Goal: Information Seeking & Learning: Check status

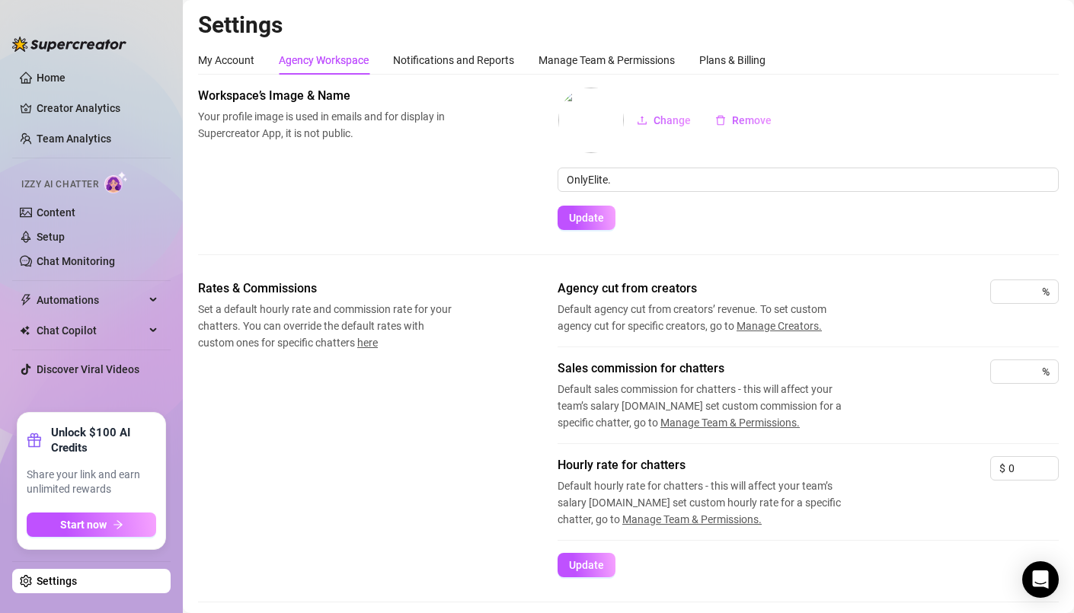
click at [117, 120] on ul "Home Creator Analytics Team Analytics Izzy AI Chatter Content Setup Chat Monito…" at bounding box center [91, 232] width 158 height 347
click at [129, 99] on link "Creator Analytics" at bounding box center [98, 108] width 122 height 24
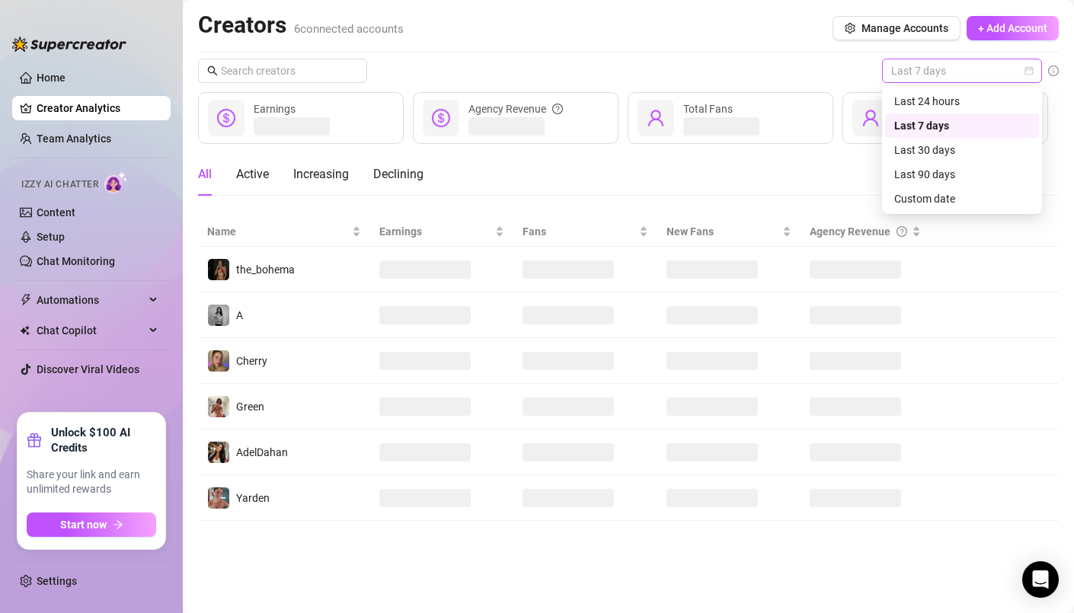
click at [1031, 75] on span "Last 7 days" at bounding box center [962, 70] width 142 height 23
click at [943, 196] on div "Custom date" at bounding box center [962, 198] width 136 height 17
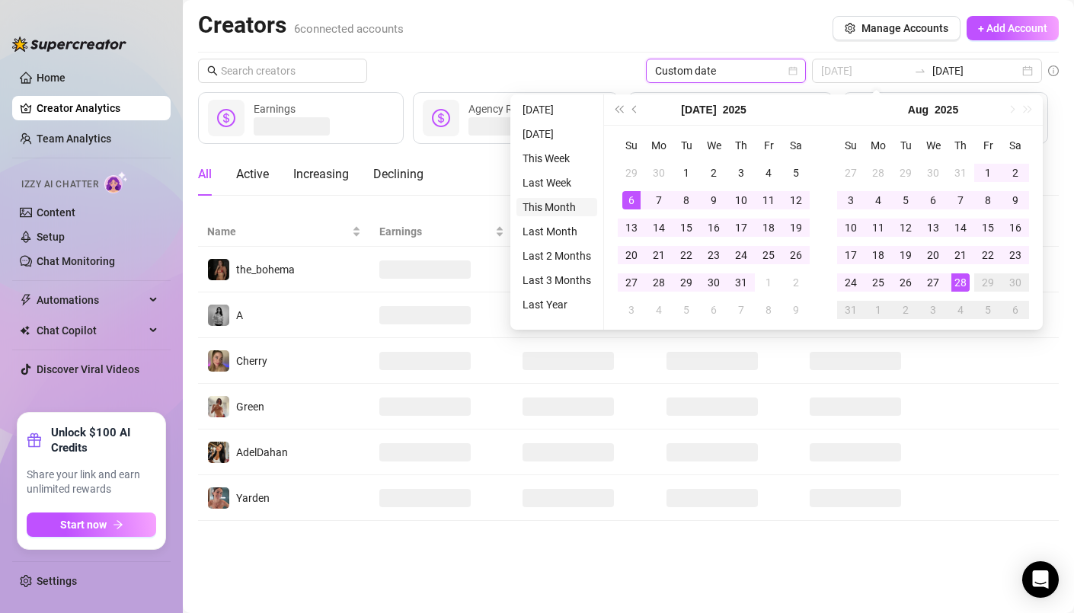
type input "[DATE]"
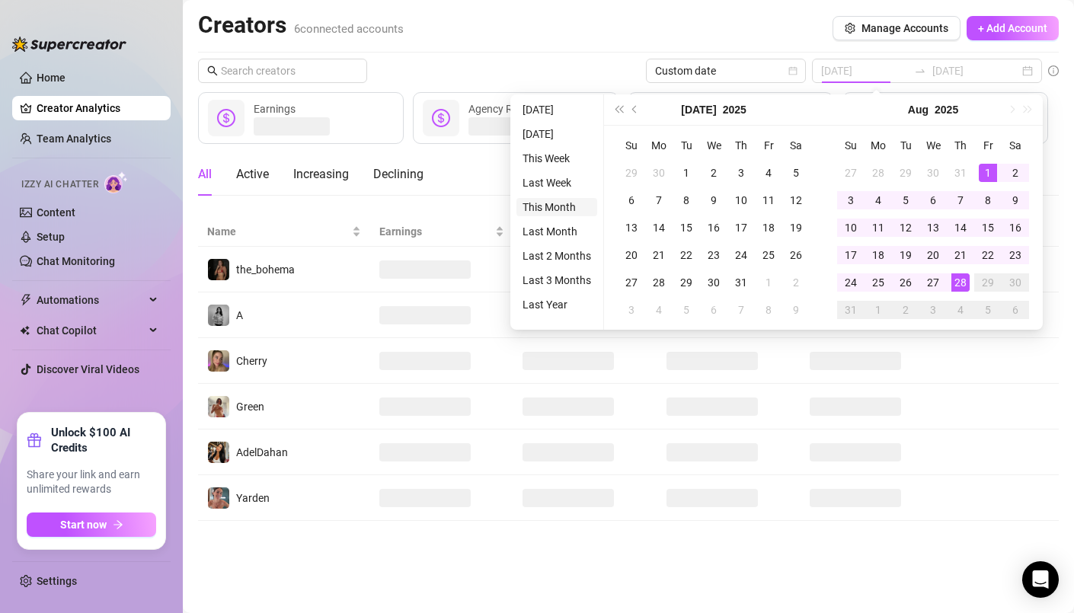
click at [541, 200] on li "This Month" at bounding box center [556, 207] width 81 height 18
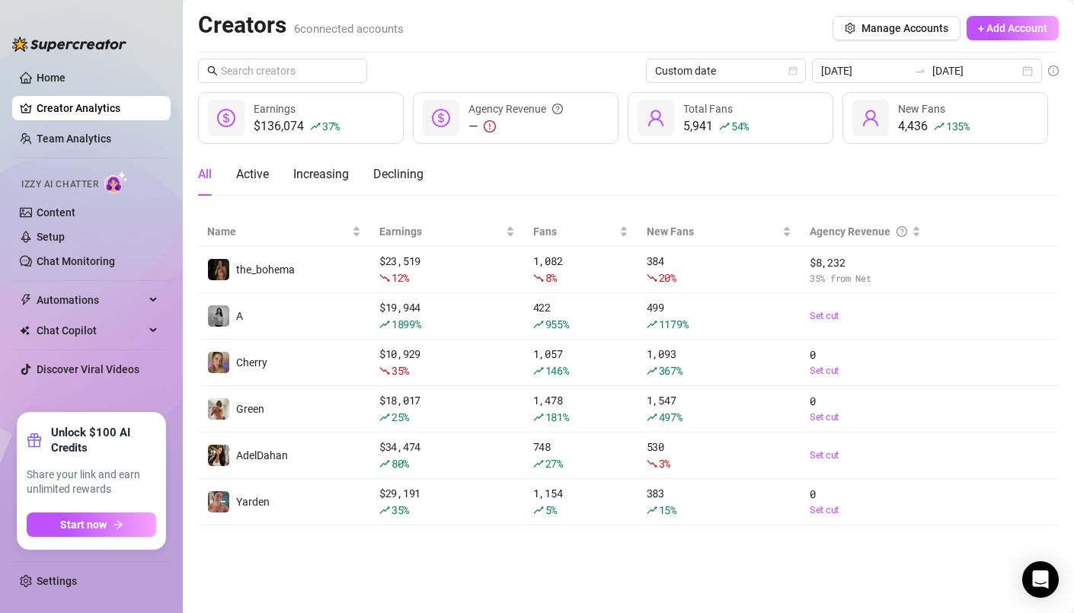
click at [511, 31] on div "Creators 6 connected accounts Manage Accounts + Add Account" at bounding box center [628, 28] width 861 height 35
